Goal: Transaction & Acquisition: Subscribe to service/newsletter

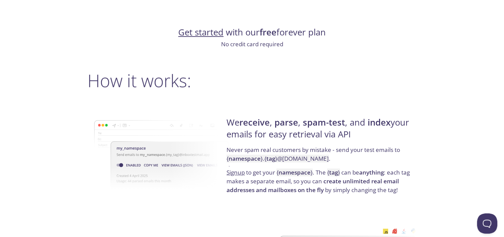
scroll to position [439, 0]
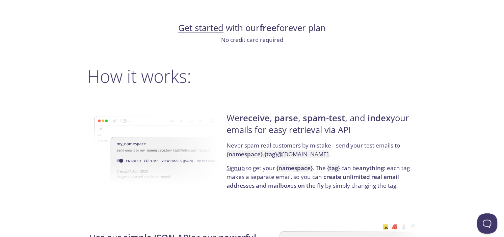
click at [196, 30] on link "Get started" at bounding box center [200, 28] width 45 height 12
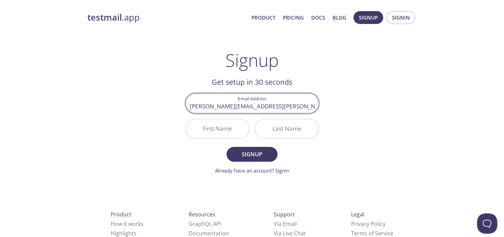
type input "[PERSON_NAME][EMAIL_ADDRESS][PERSON_NAME][DOMAIN_NAME]"
click at [213, 133] on input "First Name" at bounding box center [217, 128] width 63 height 19
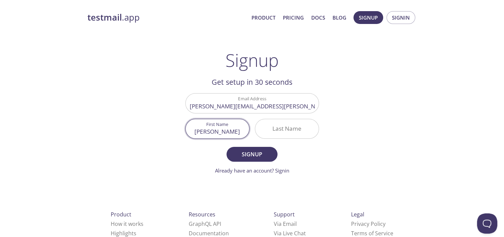
type input "[PERSON_NAME]"
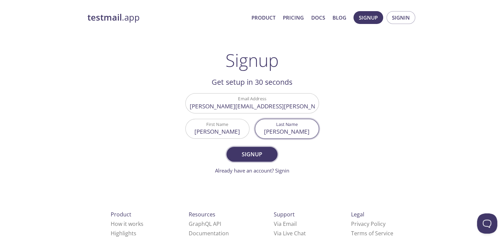
type input "[PERSON_NAME]"
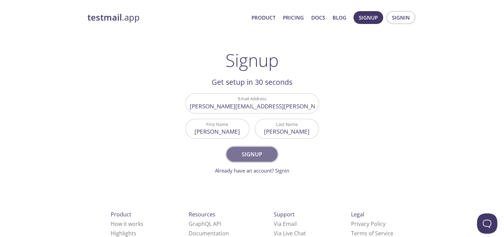
click at [243, 156] on span "Signup" at bounding box center [252, 153] width 36 height 9
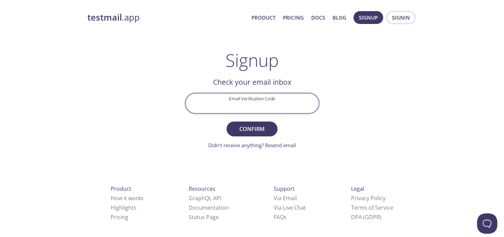
click at [261, 104] on input "Email Verification Code" at bounding box center [252, 102] width 133 height 19
type input "63TG6N5"
click at [226, 121] on button "Confirm" at bounding box center [251, 128] width 51 height 15
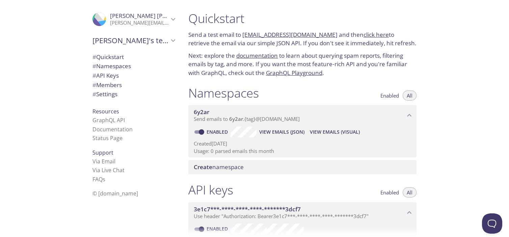
click at [279, 73] on link "GraphQL Playground" at bounding box center [294, 73] width 56 height 8
